Goal: Check status: Check status

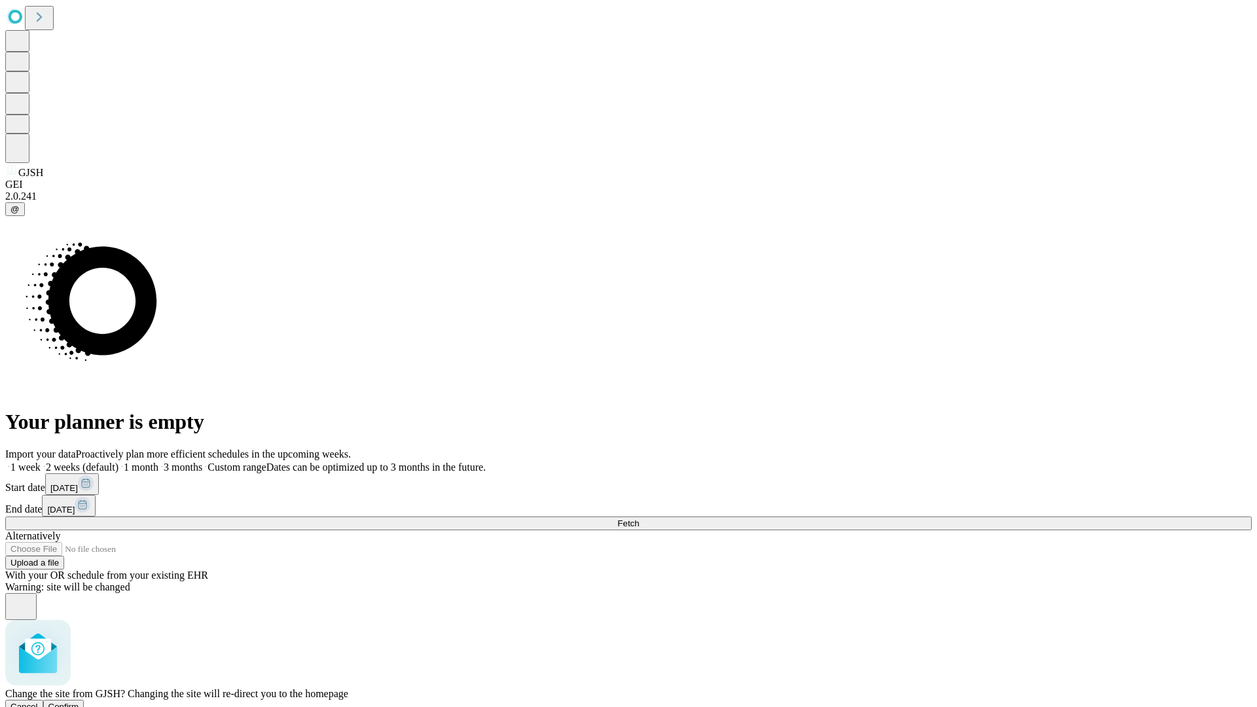
click at [79, 702] on span "Confirm" at bounding box center [63, 707] width 31 height 10
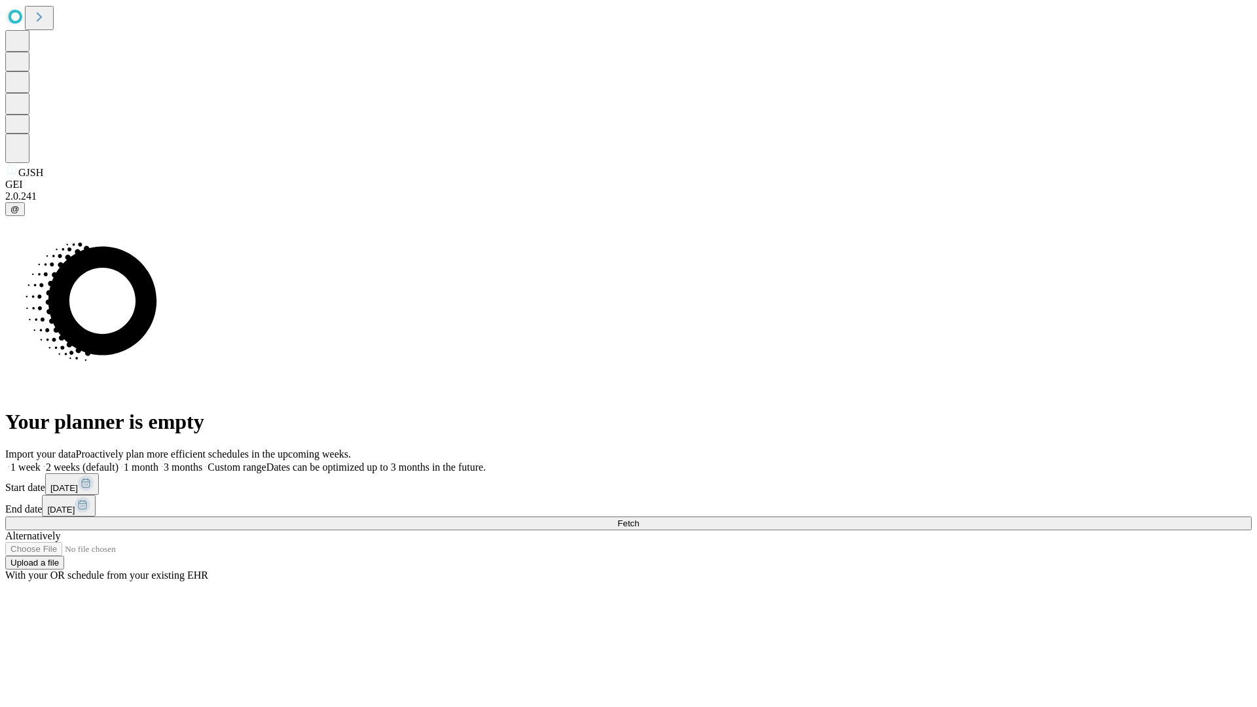
click at [41, 462] on label "1 week" at bounding box center [22, 467] width 35 height 11
click at [639, 519] on span "Fetch" at bounding box center [629, 524] width 22 height 10
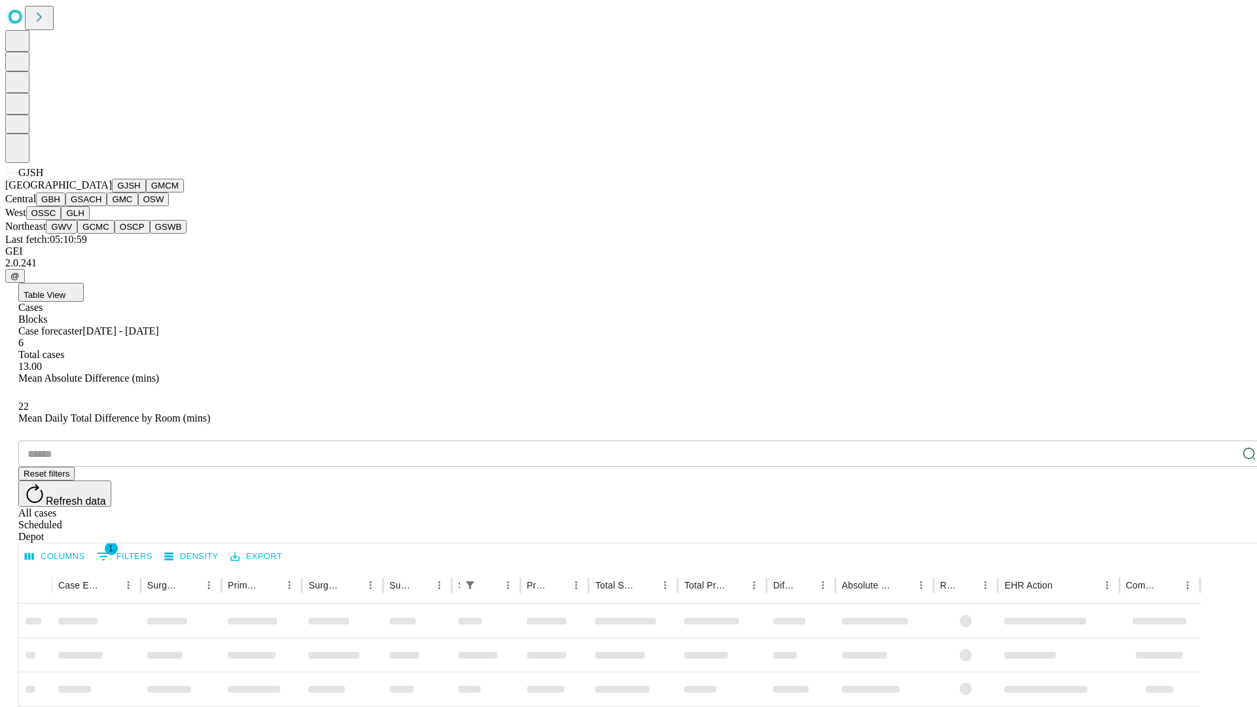
click at [146, 193] on button "GMCM" at bounding box center [165, 186] width 38 height 14
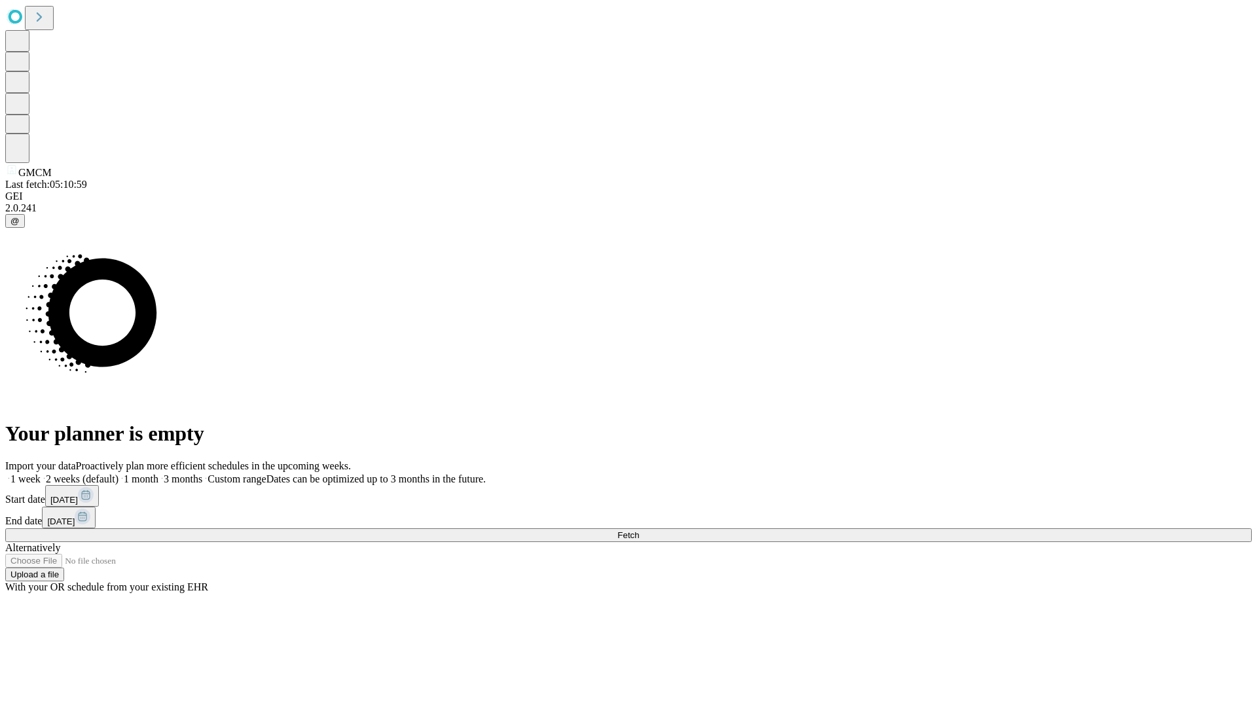
click at [41, 473] on label "1 week" at bounding box center [22, 478] width 35 height 11
click at [639, 530] on span "Fetch" at bounding box center [629, 535] width 22 height 10
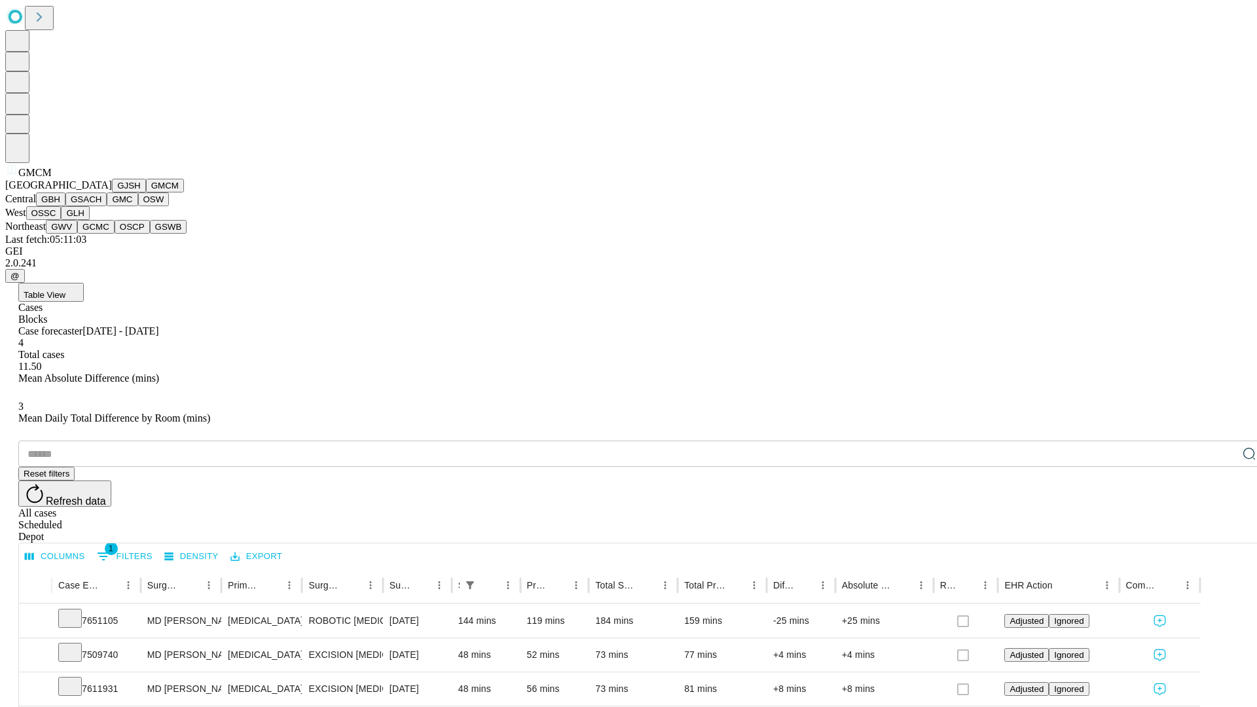
click at [65, 206] on button "GBH" at bounding box center [50, 200] width 29 height 14
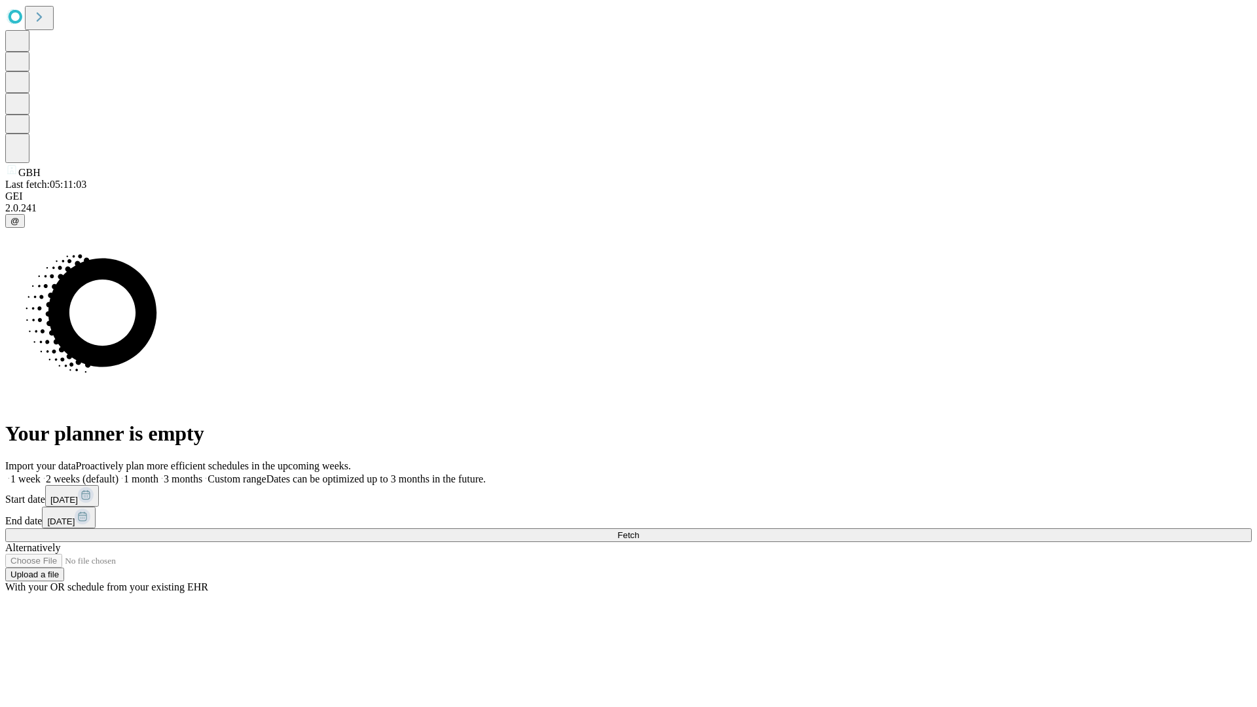
click at [639, 530] on span "Fetch" at bounding box center [629, 535] width 22 height 10
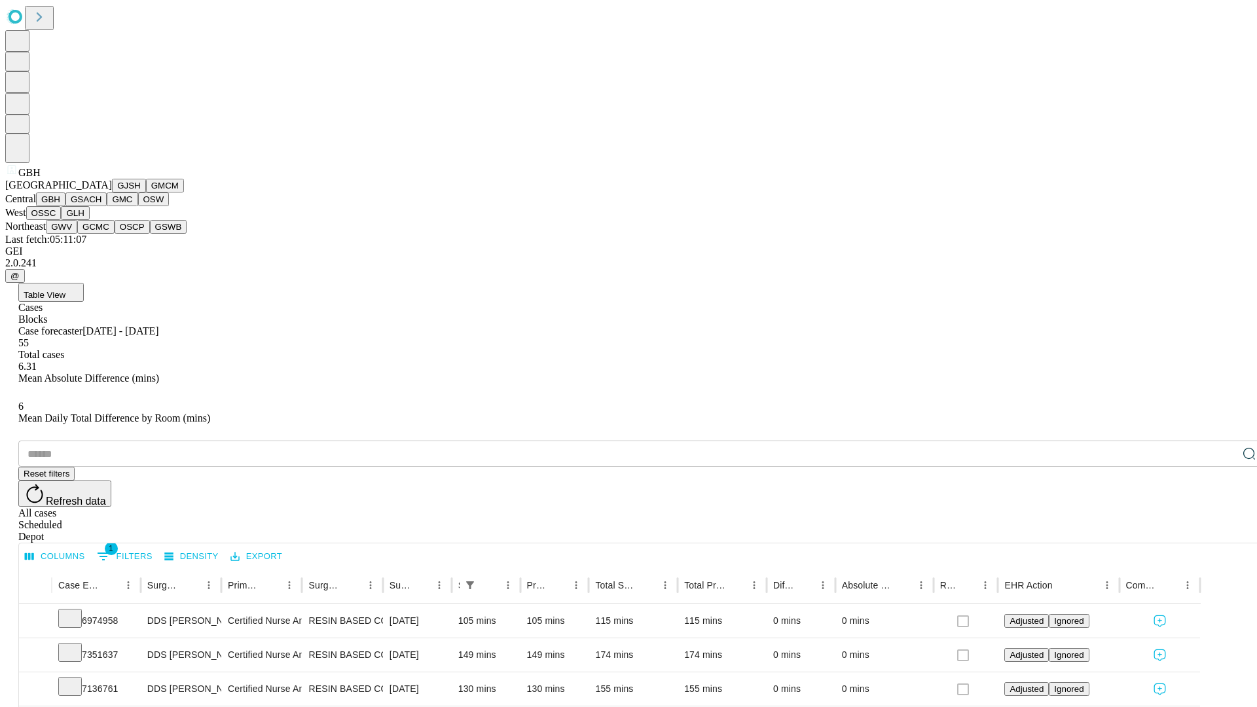
click at [102, 206] on button "GSACH" at bounding box center [85, 200] width 41 height 14
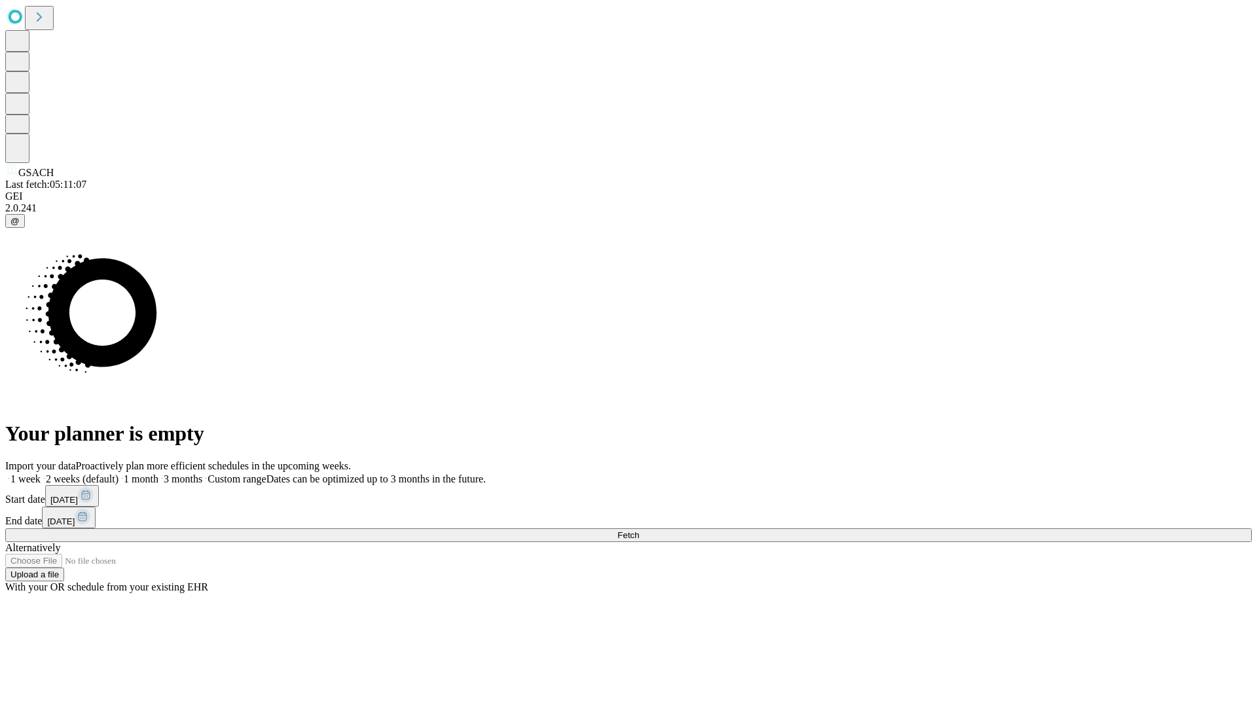
click at [41, 473] on label "1 week" at bounding box center [22, 478] width 35 height 11
click at [639, 530] on span "Fetch" at bounding box center [629, 535] width 22 height 10
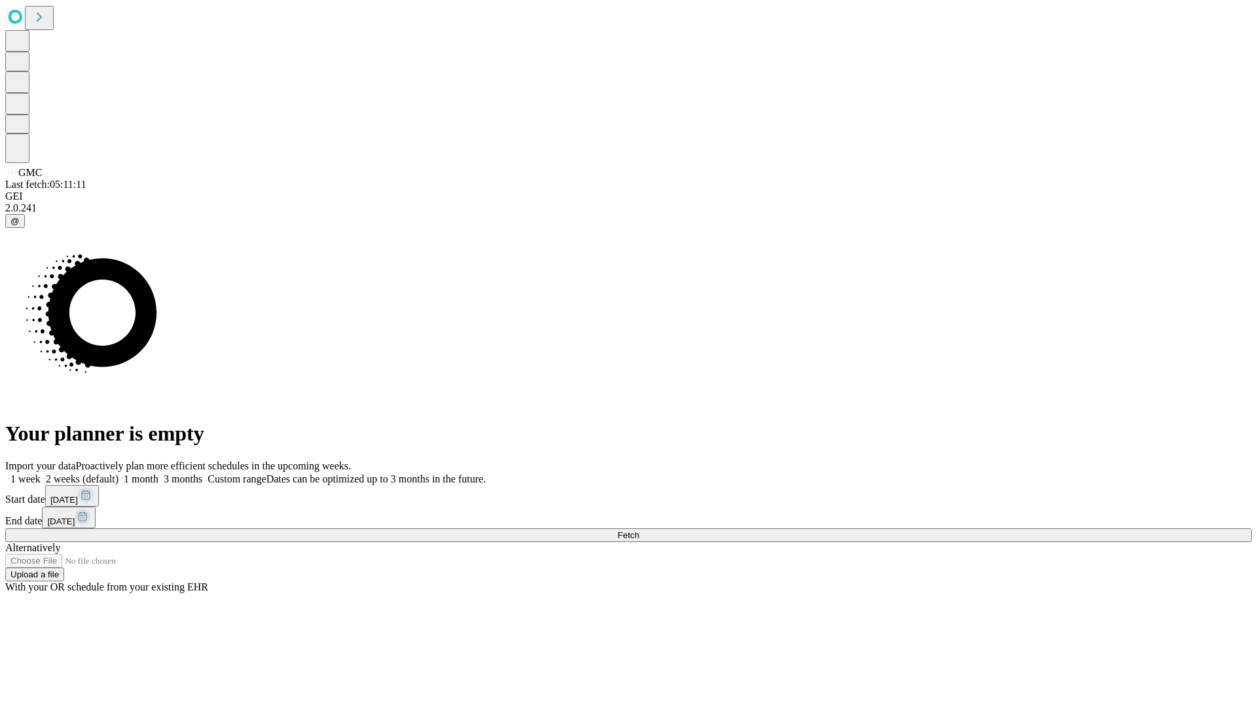
click at [41, 473] on label "1 week" at bounding box center [22, 478] width 35 height 11
click at [639, 530] on span "Fetch" at bounding box center [629, 535] width 22 height 10
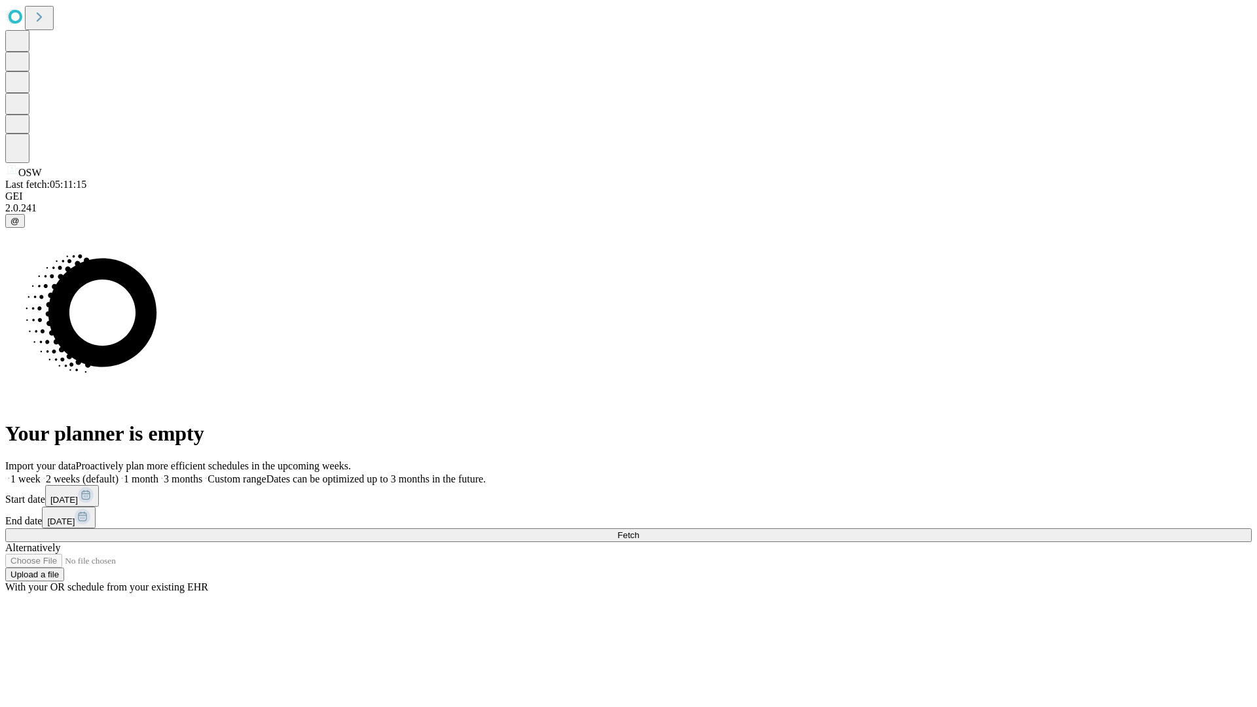
click at [41, 473] on label "1 week" at bounding box center [22, 478] width 35 height 11
click at [639, 530] on span "Fetch" at bounding box center [629, 535] width 22 height 10
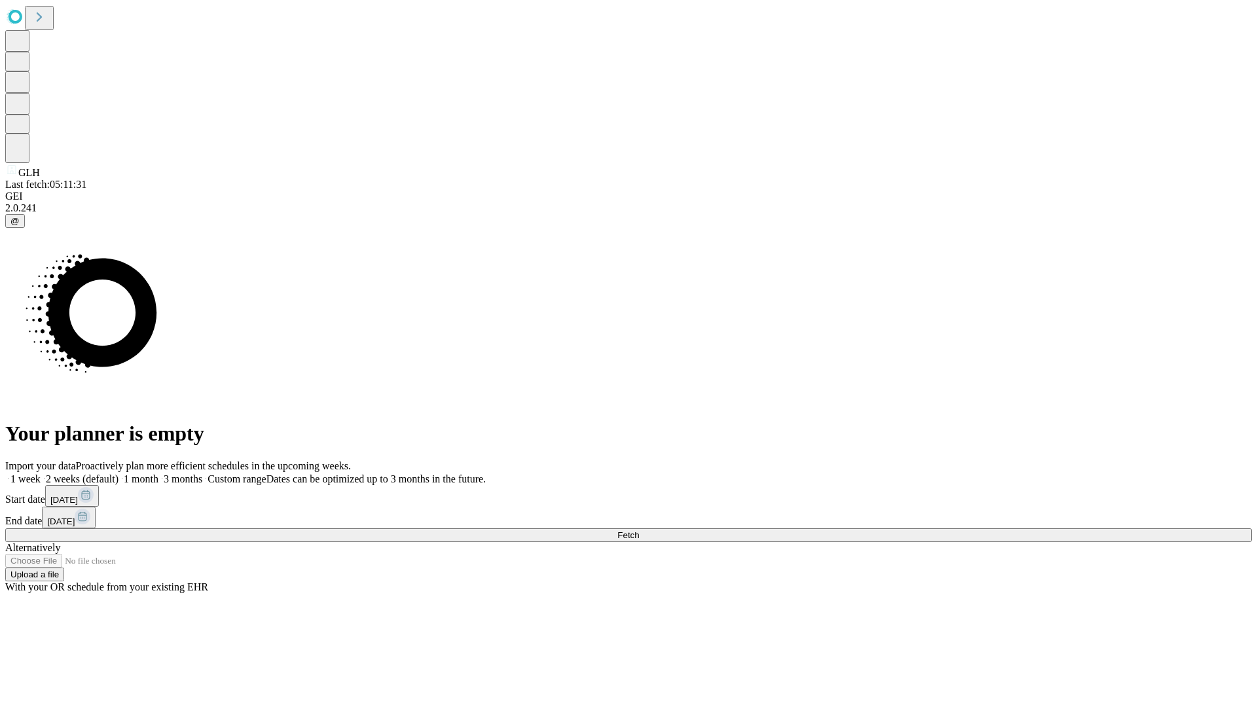
click at [41, 473] on label "1 week" at bounding box center [22, 478] width 35 height 11
click at [639, 530] on span "Fetch" at bounding box center [629, 535] width 22 height 10
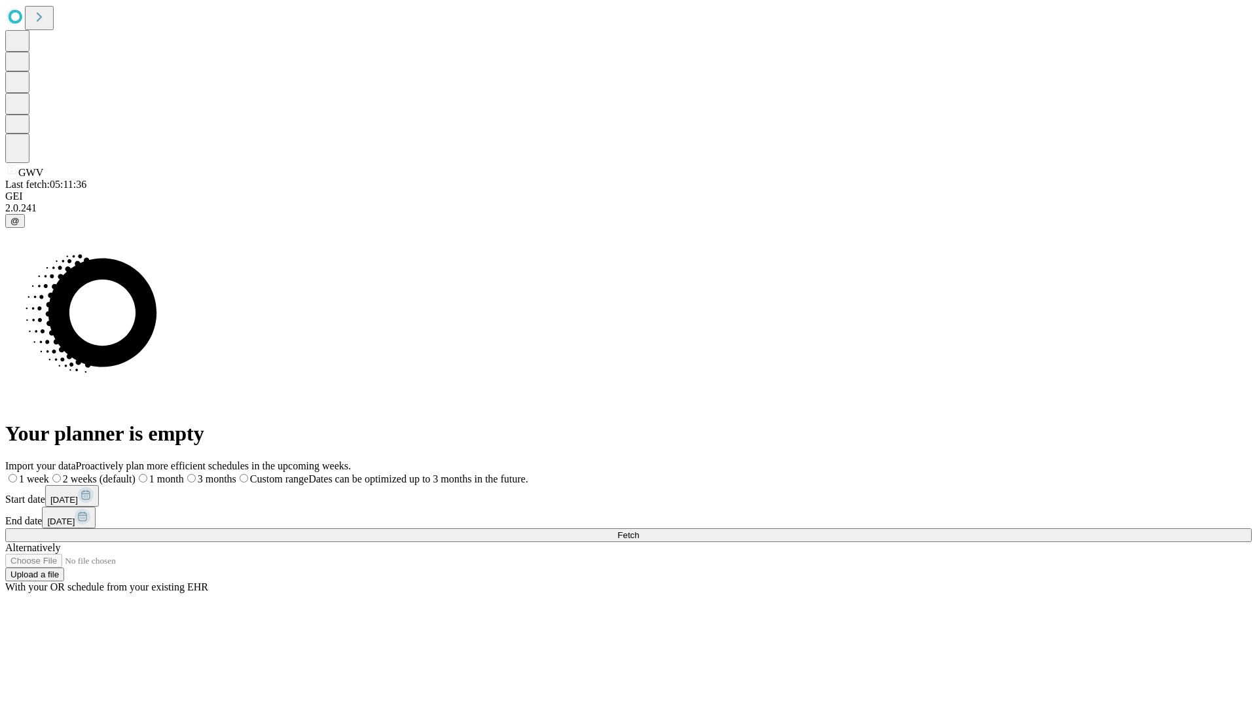
click at [49, 473] on label "1 week" at bounding box center [27, 478] width 44 height 11
click at [639, 530] on span "Fetch" at bounding box center [629, 535] width 22 height 10
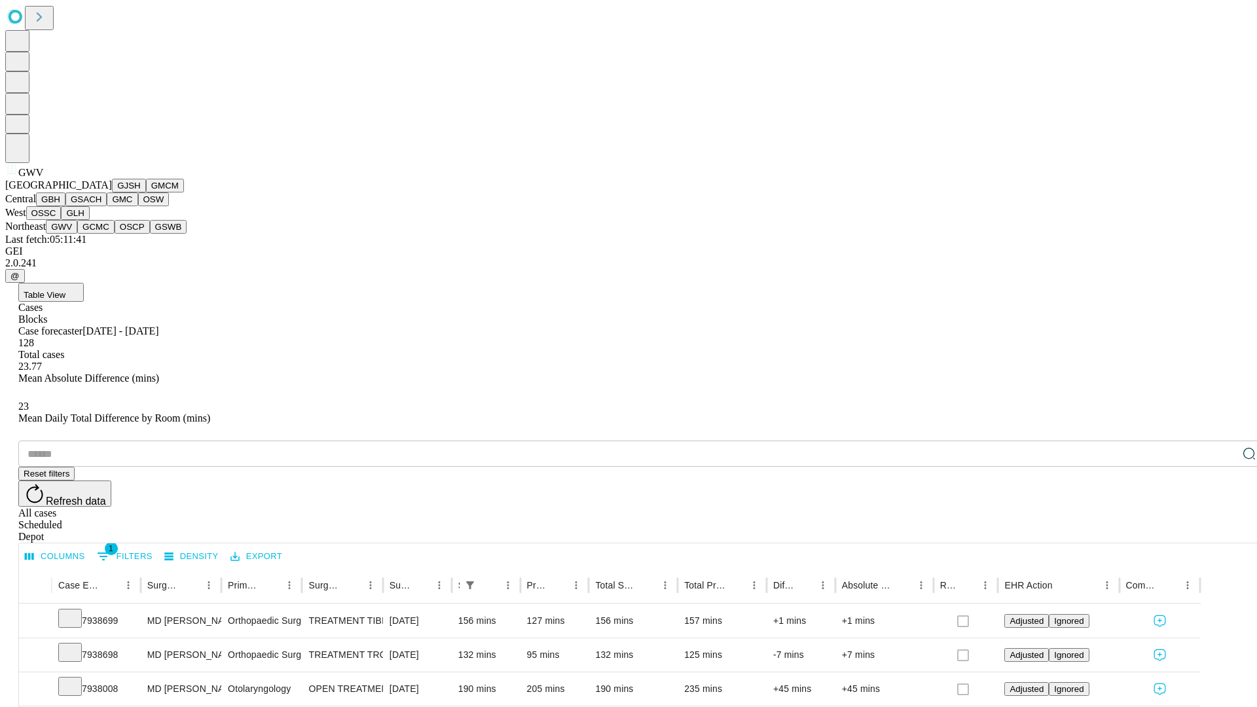
click at [102, 234] on button "GCMC" at bounding box center [95, 227] width 37 height 14
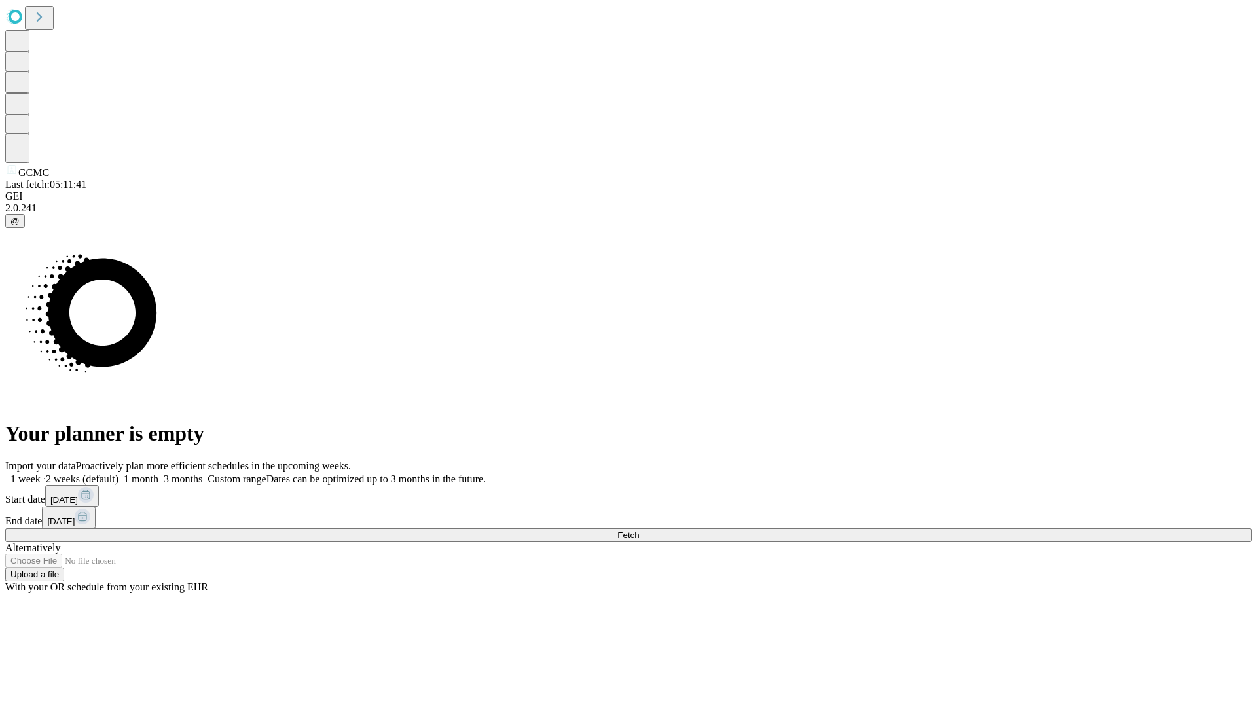
click at [639, 530] on span "Fetch" at bounding box center [629, 535] width 22 height 10
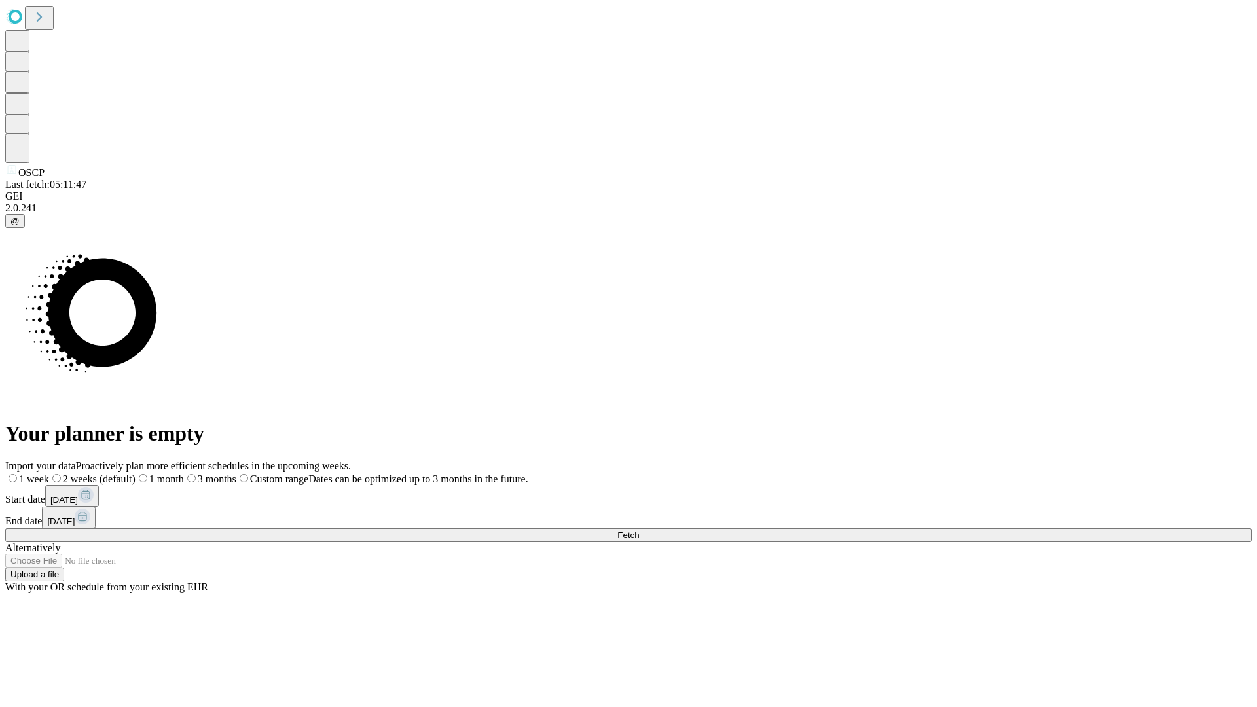
click at [49, 473] on label "1 week" at bounding box center [27, 478] width 44 height 11
click at [639, 530] on span "Fetch" at bounding box center [629, 535] width 22 height 10
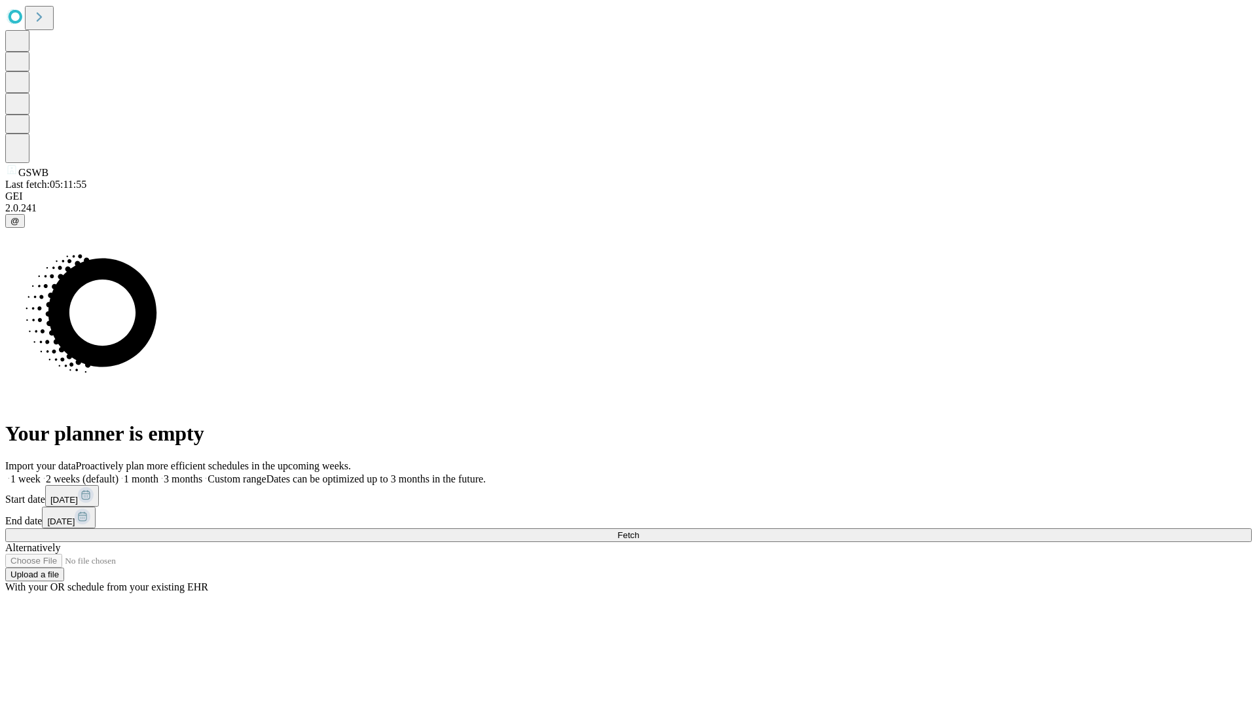
click at [41, 473] on label "1 week" at bounding box center [22, 478] width 35 height 11
click at [639, 530] on span "Fetch" at bounding box center [629, 535] width 22 height 10
